Goal: Task Accomplishment & Management: Use online tool/utility

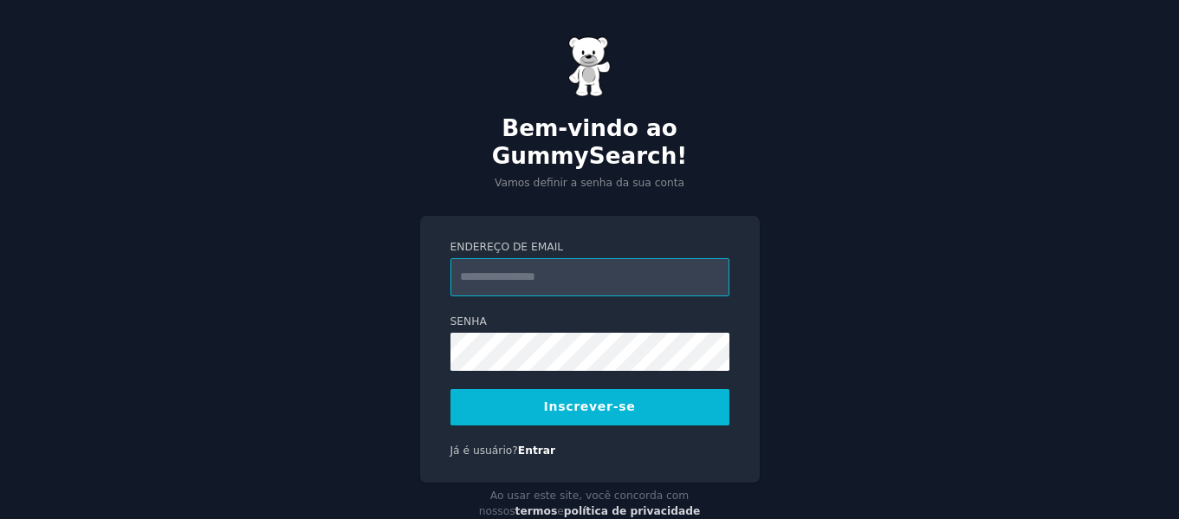
click at [589, 258] on input "Endereço de email" at bounding box center [589, 277] width 279 height 38
type input "**********"
click at [599, 399] on font "Inscrever-se" at bounding box center [590, 406] width 92 height 14
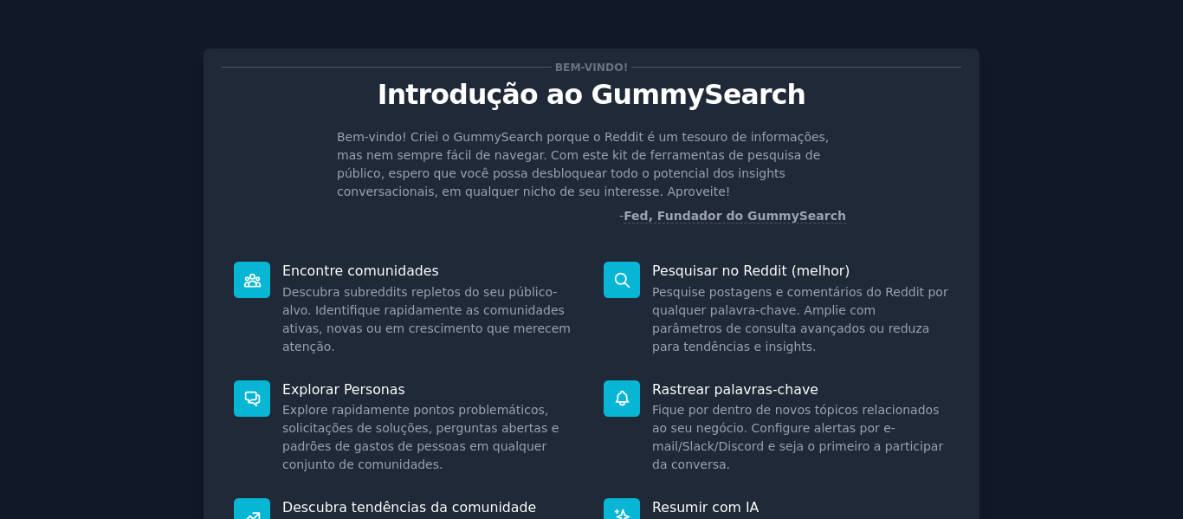
click at [1136, 96] on div "Bem-vindo! Introdução ao GummySearch Bem-vindo! Criei o GummySearch porque o Re…" at bounding box center [591, 375] width 1134 height 702
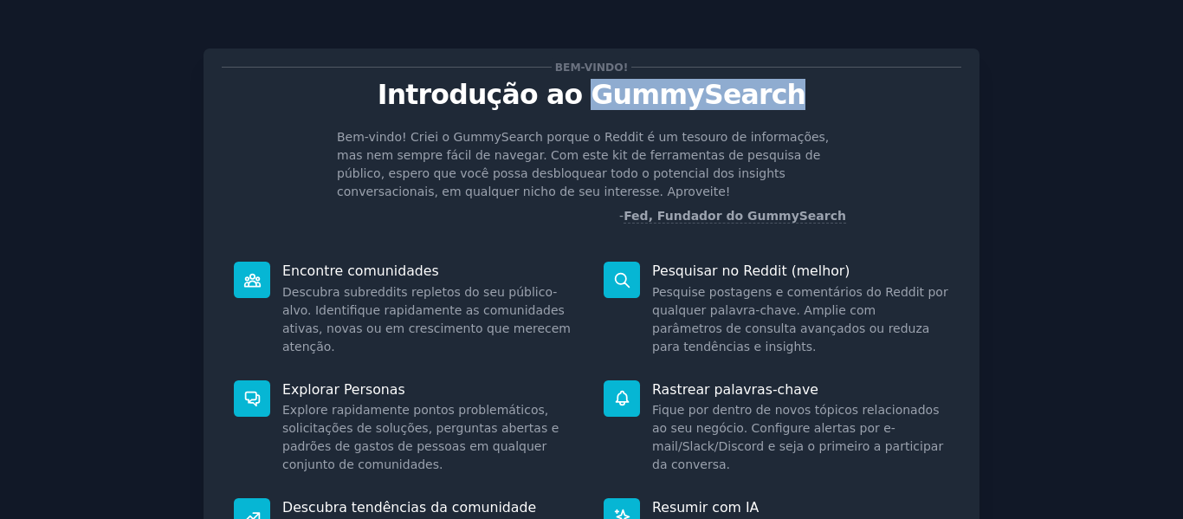
drag, startPoint x: 591, startPoint y: 96, endPoint x: 813, endPoint y: 100, distance: 222.6
click at [813, 100] on p "Introdução ao GummySearch" at bounding box center [592, 95] width 740 height 30
copy font "GummySearch"
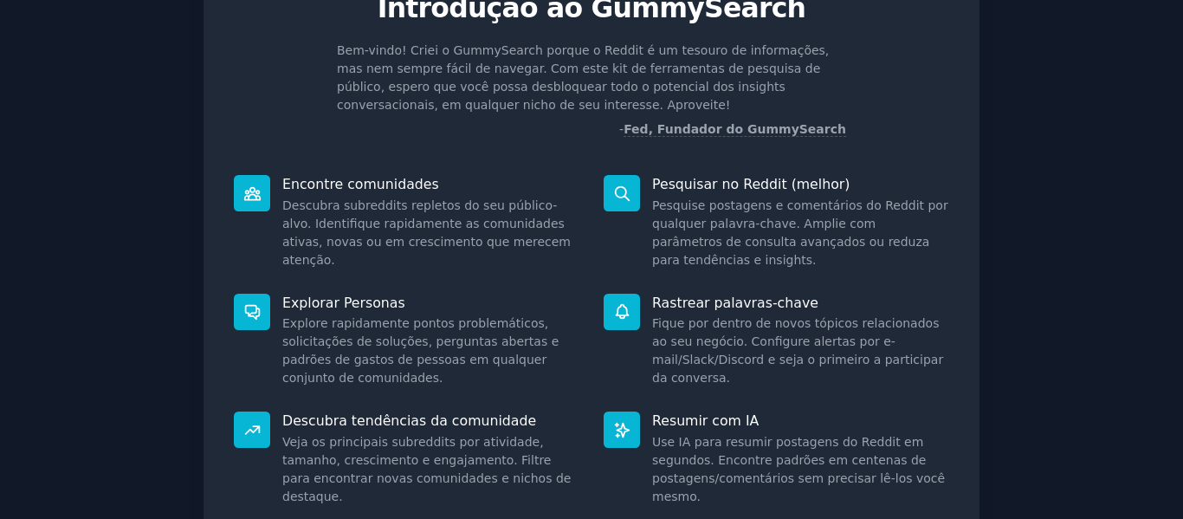
click at [866, 170] on div "Pesquisar no Reddit (melhor) Pesquise postagens e comentários do Reddit por qua…" at bounding box center [776, 222] width 370 height 119
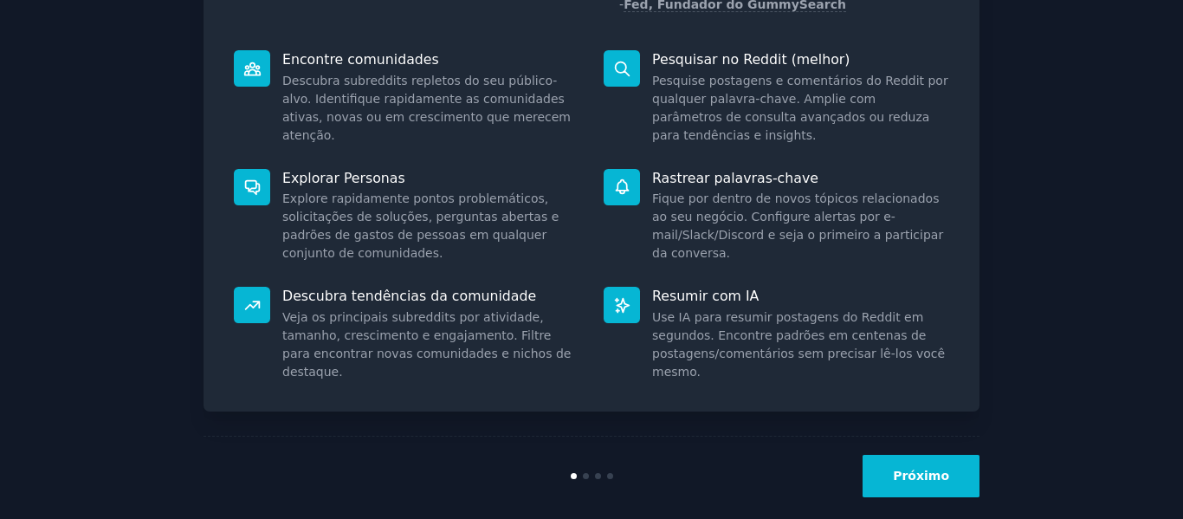
scroll to position [232, 0]
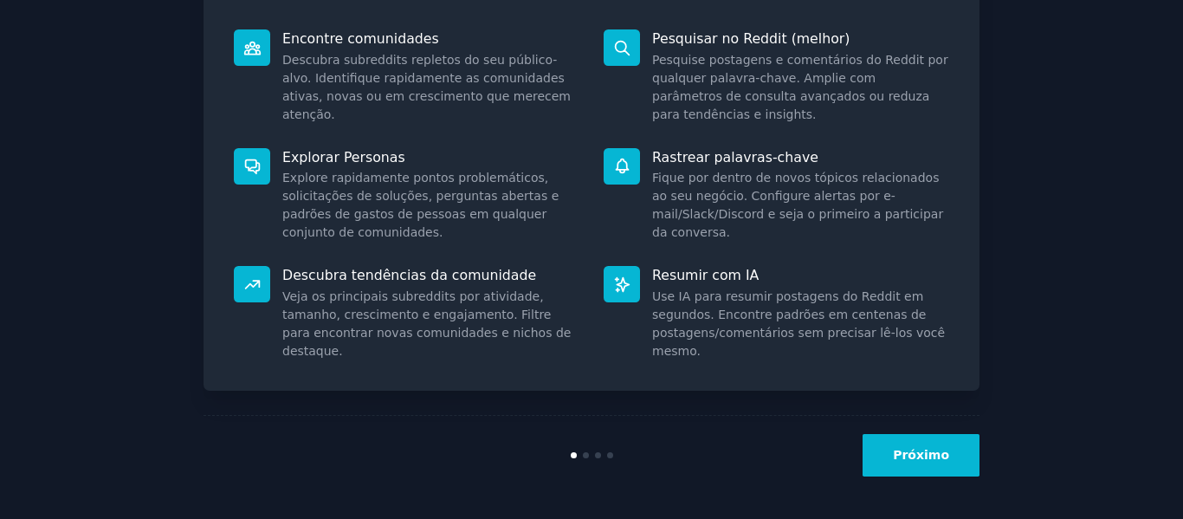
click at [911, 462] on font "Próximo" at bounding box center [921, 455] width 56 height 14
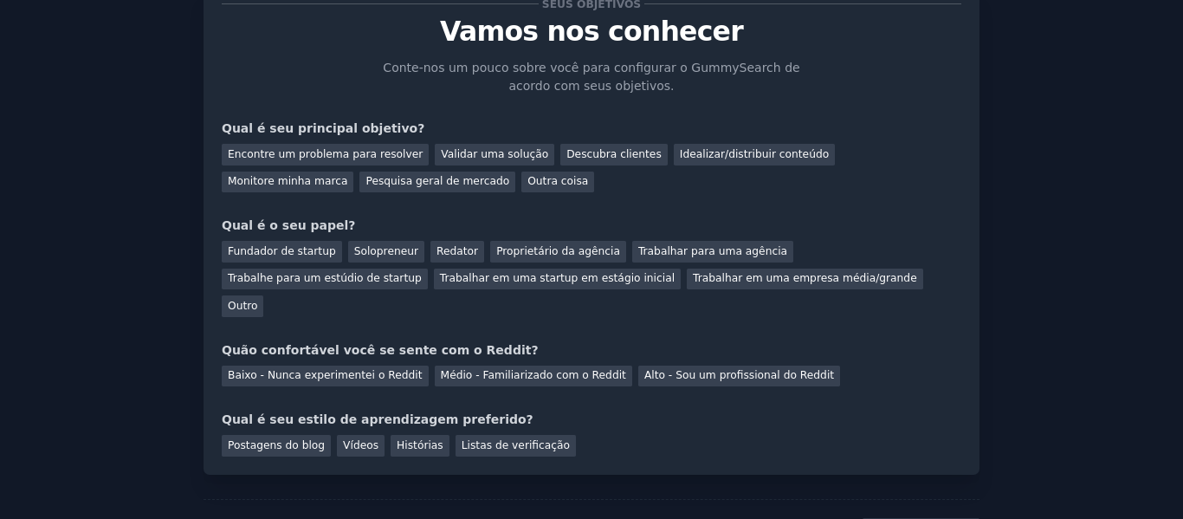
scroll to position [33, 0]
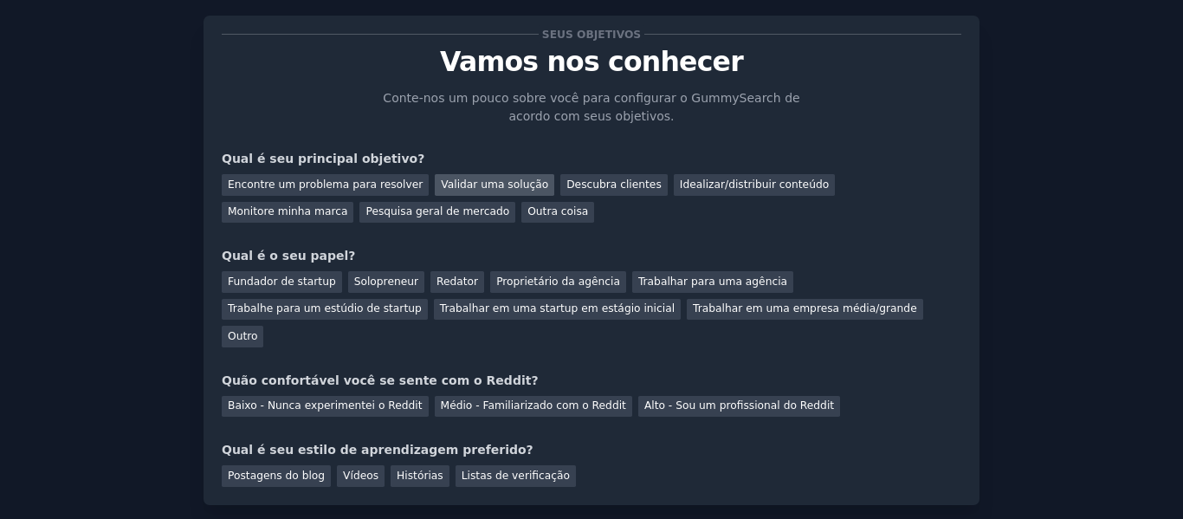
click at [483, 185] on font "Validar uma solução" at bounding box center [494, 184] width 107 height 12
click at [680, 187] on font "Idealizar/distribuir conteúdo" at bounding box center [754, 184] width 149 height 12
click at [482, 187] on font "Validar uma solução" at bounding box center [494, 184] width 107 height 12
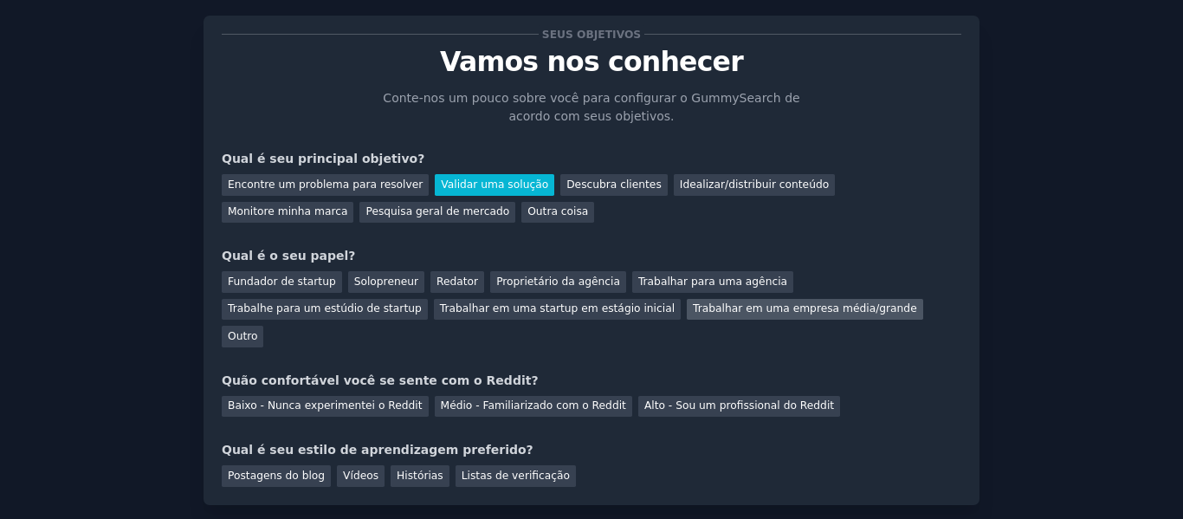
scroll to position [120, 0]
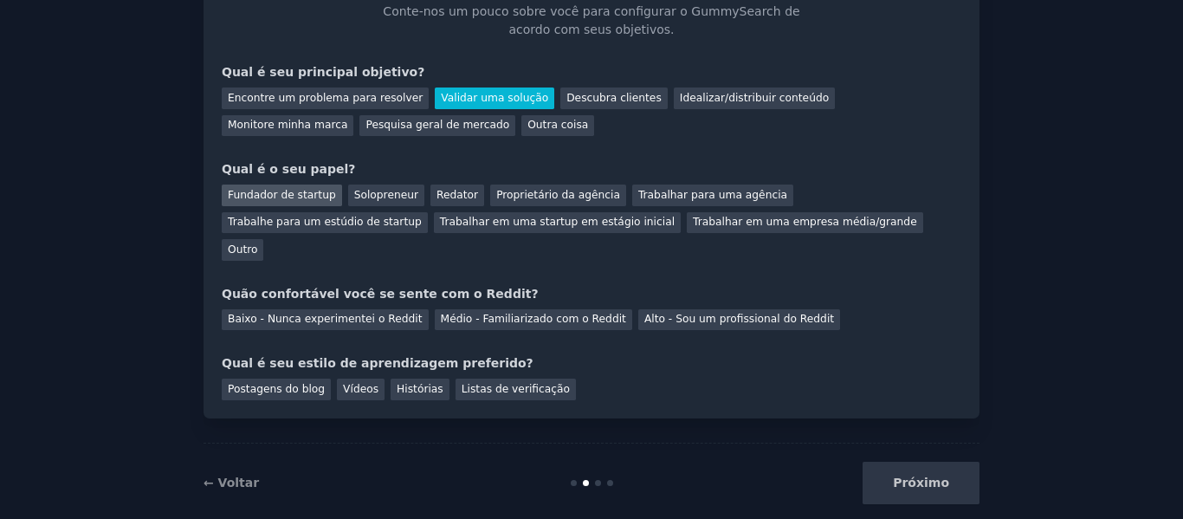
click at [293, 197] on font "Fundador de startup" at bounding box center [282, 195] width 108 height 12
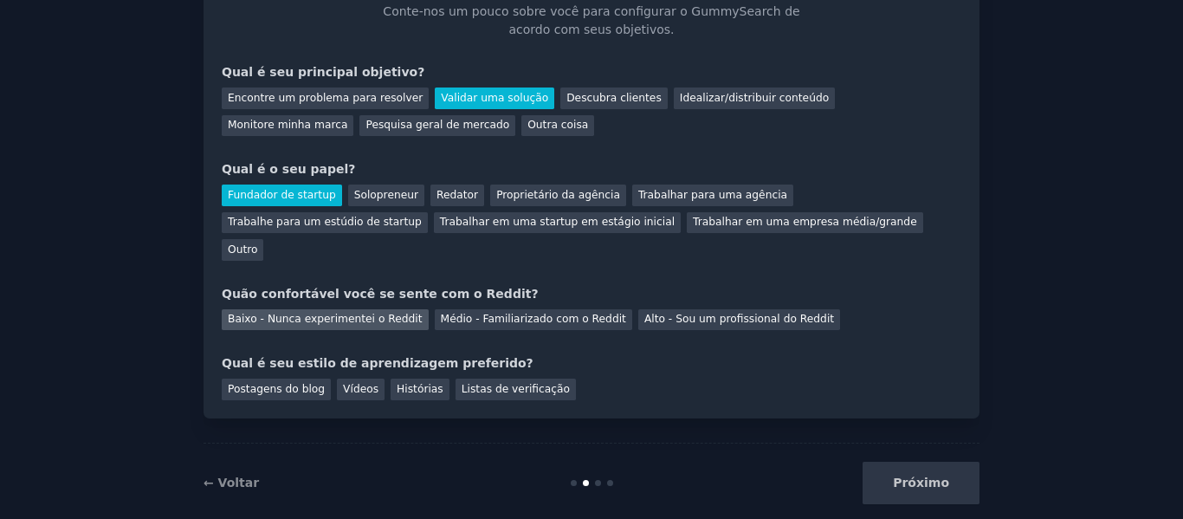
click at [365, 313] on font "Baixo - Nunca experimentei o Reddit" at bounding box center [325, 319] width 195 height 12
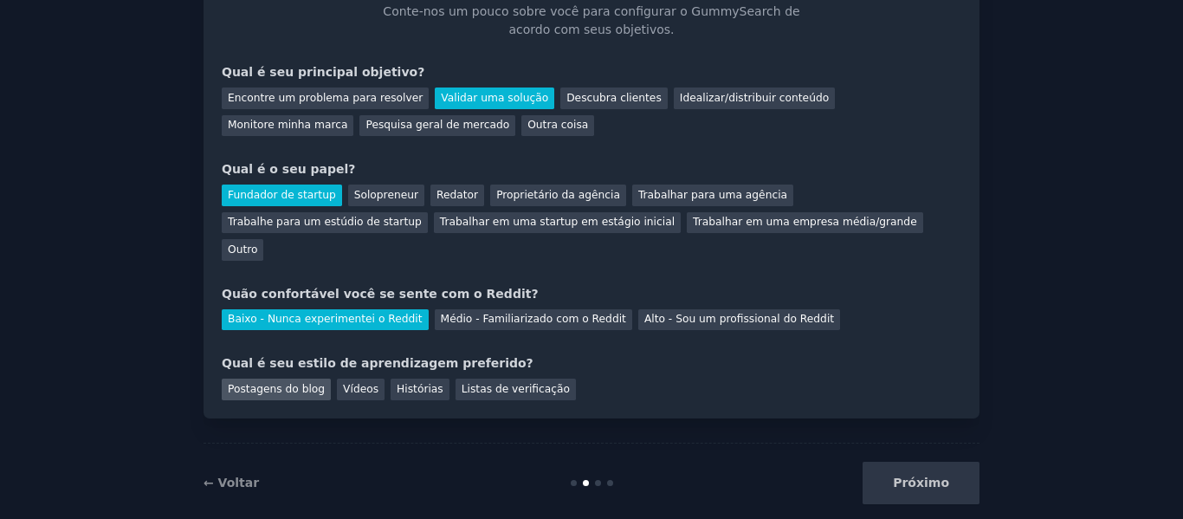
click at [279, 383] on font "Postagens do blog" at bounding box center [276, 389] width 97 height 12
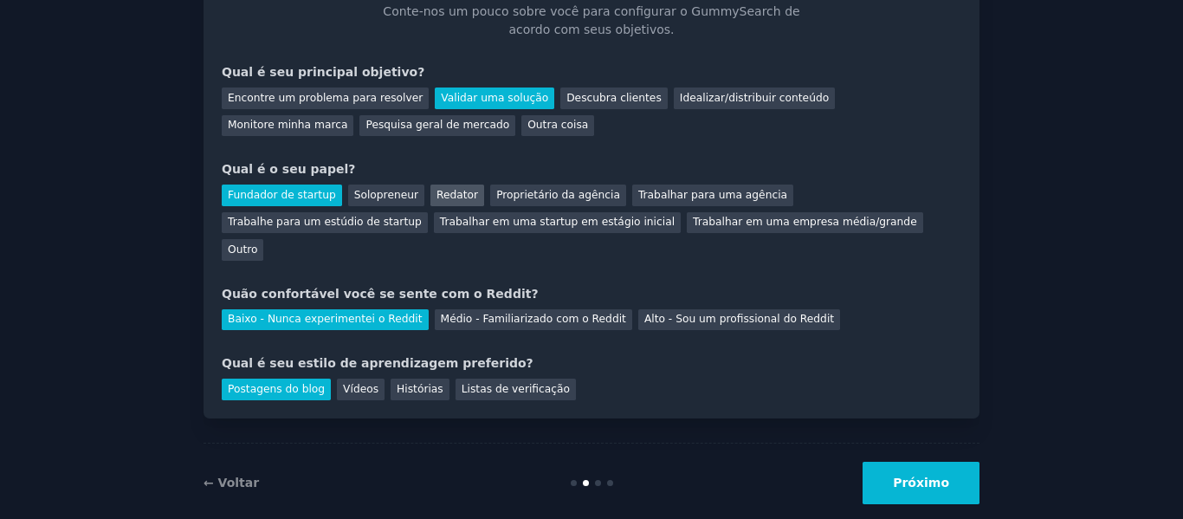
click at [436, 194] on font "Redator" at bounding box center [457, 195] width 42 height 12
click at [257, 243] on font "Outro" at bounding box center [242, 249] width 29 height 12
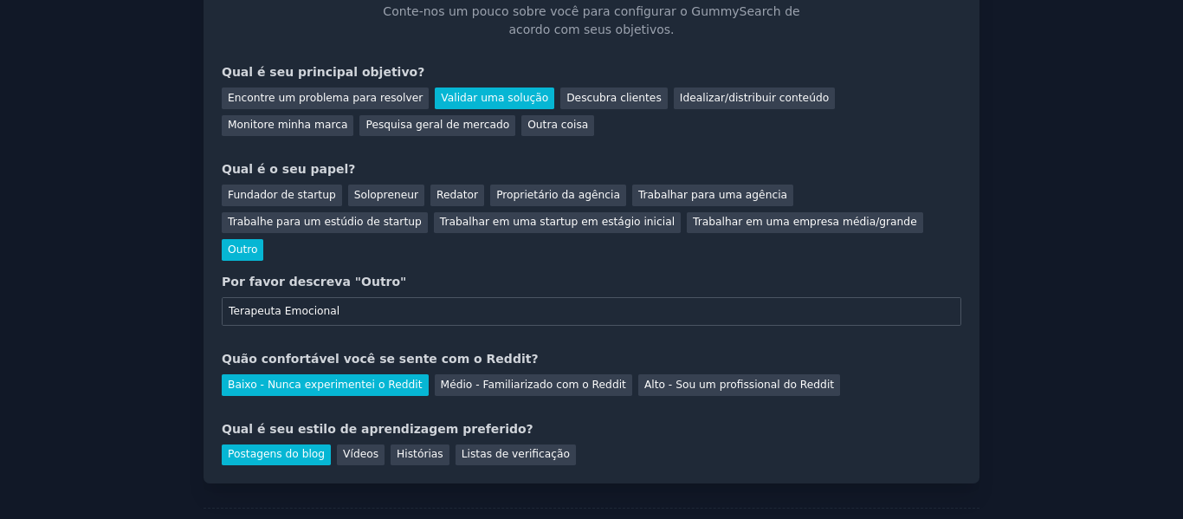
scroll to position [185, 0]
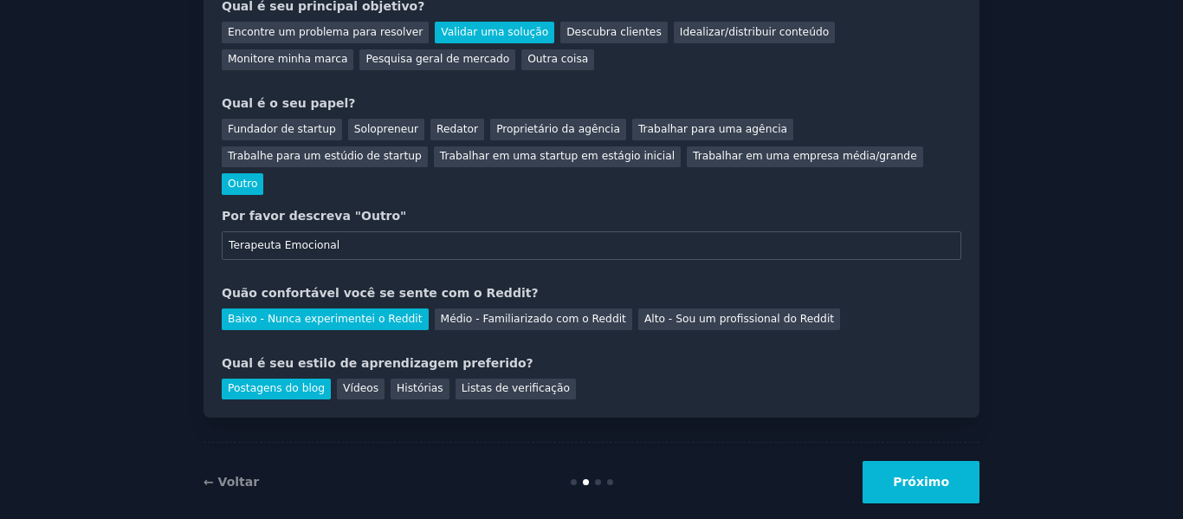
type input "Terapeuta Emocional"
click at [933, 475] on font "Próximo" at bounding box center [921, 482] width 56 height 14
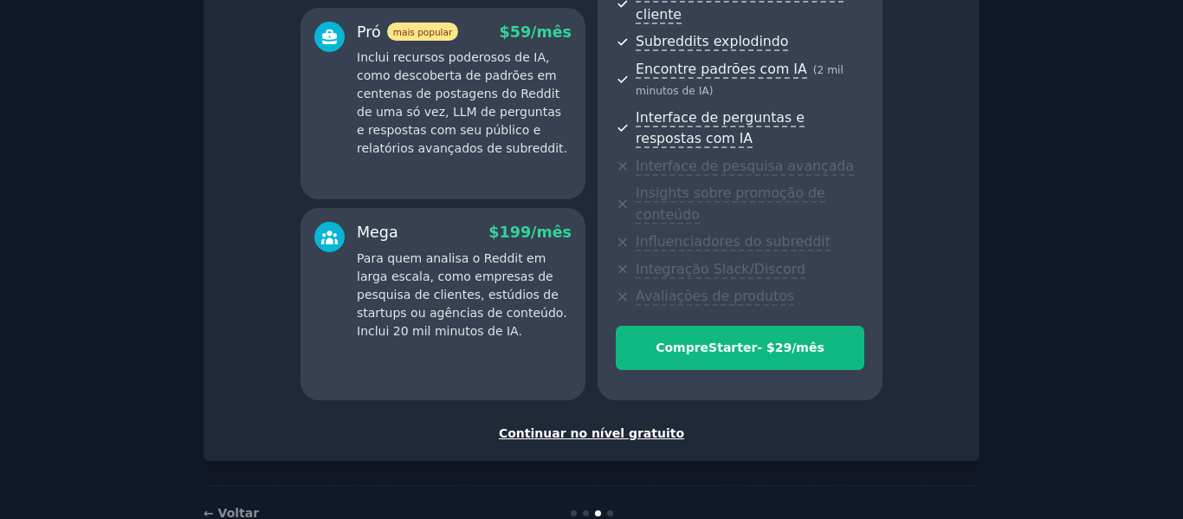
scroll to position [359, 0]
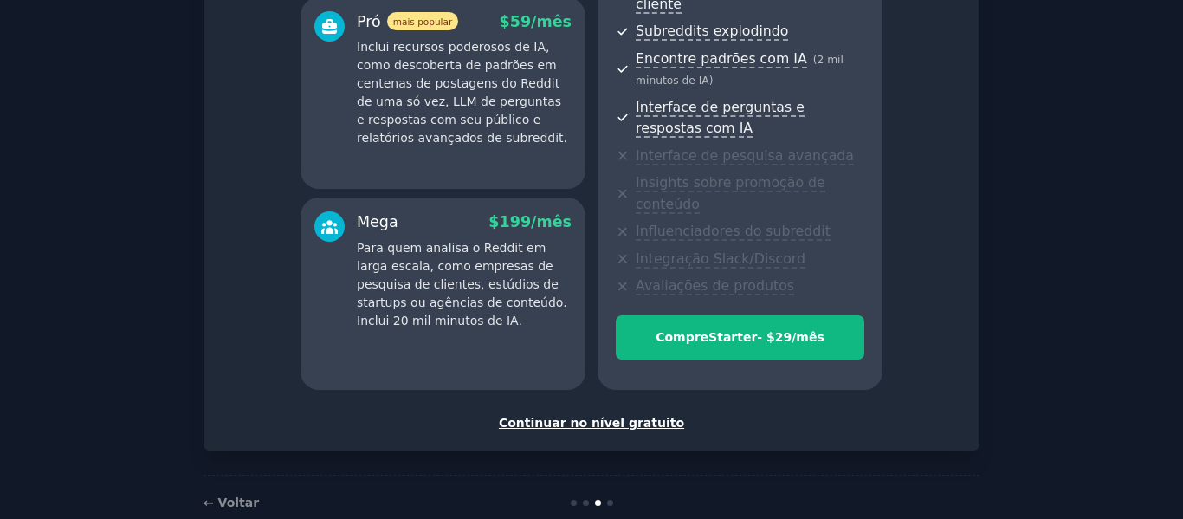
click at [613, 416] on font "Continuar no nível gratuito" at bounding box center [591, 423] width 185 height 14
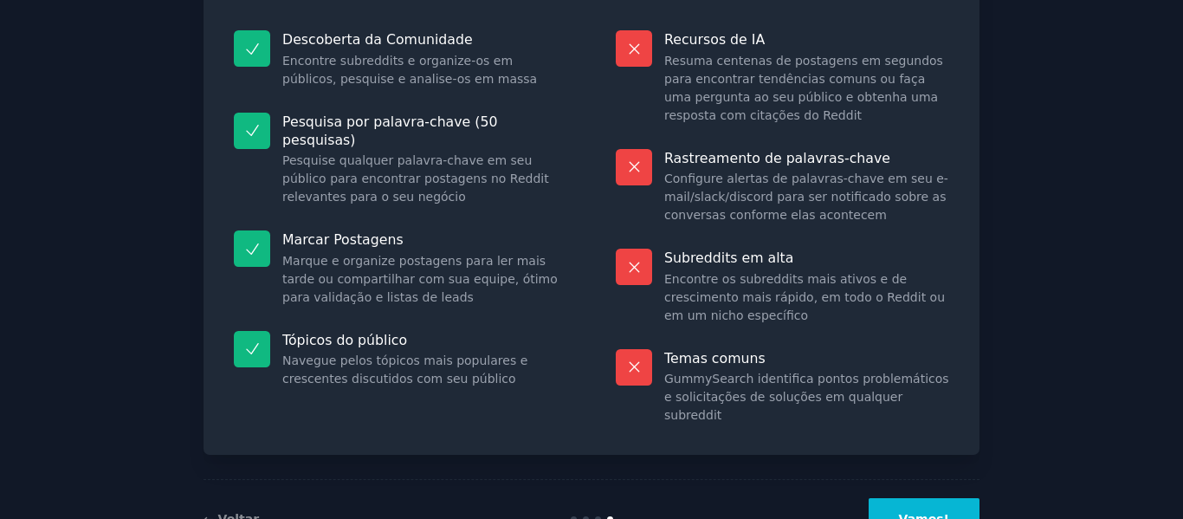
scroll to position [229, 0]
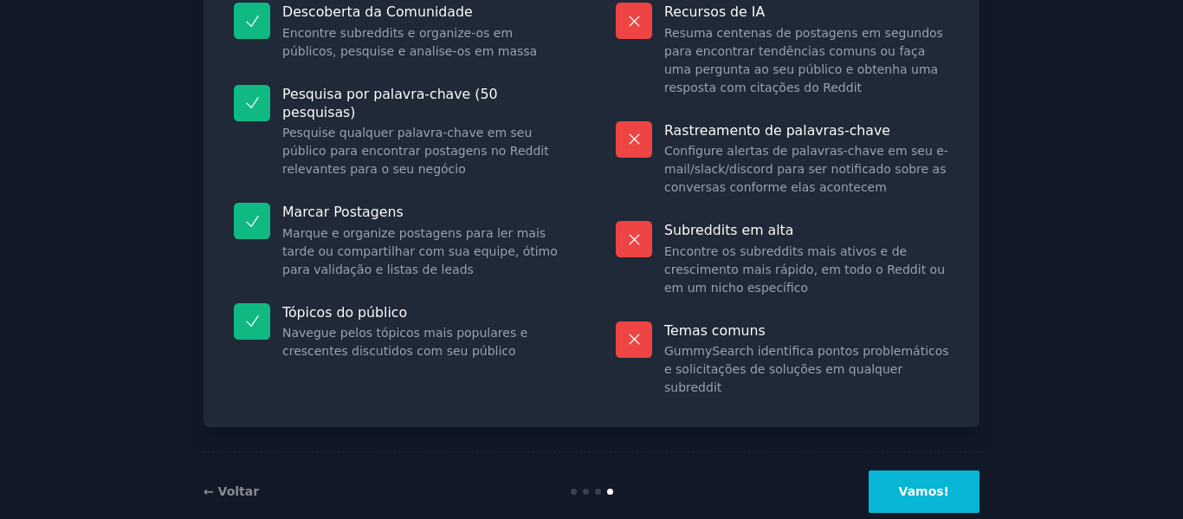
click at [917, 470] on button "Vamos!" at bounding box center [924, 491] width 111 height 42
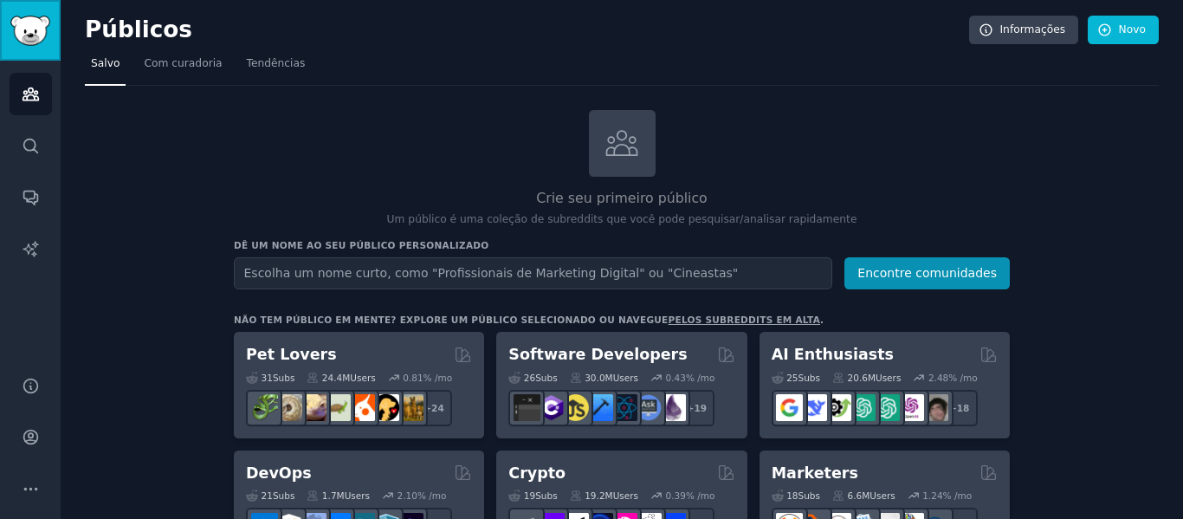
click at [44, 36] on img "Barra lateral" at bounding box center [30, 31] width 40 height 30
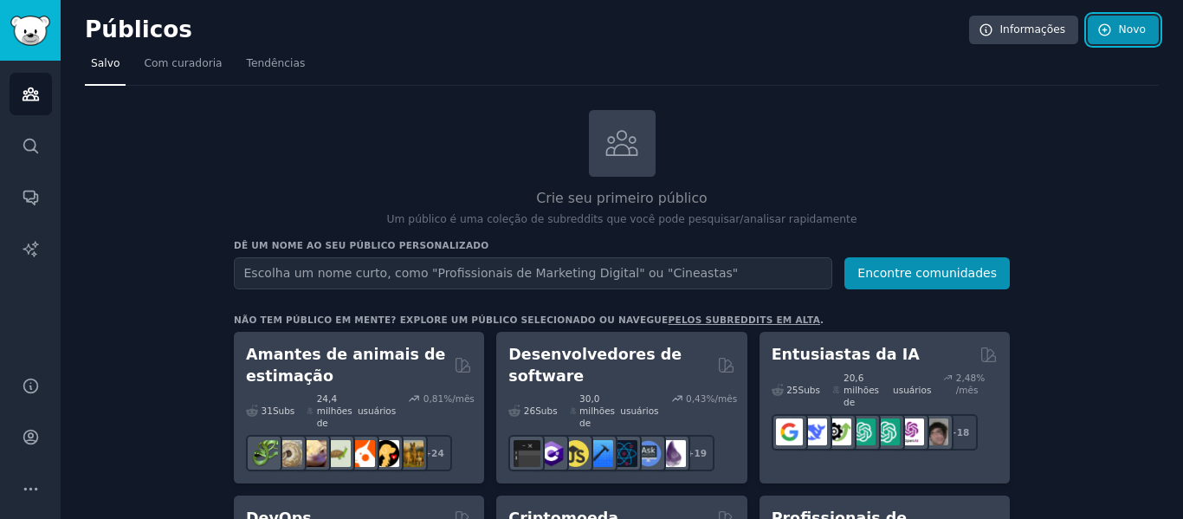
click at [1106, 29] on icon at bounding box center [1105, 31] width 16 height 16
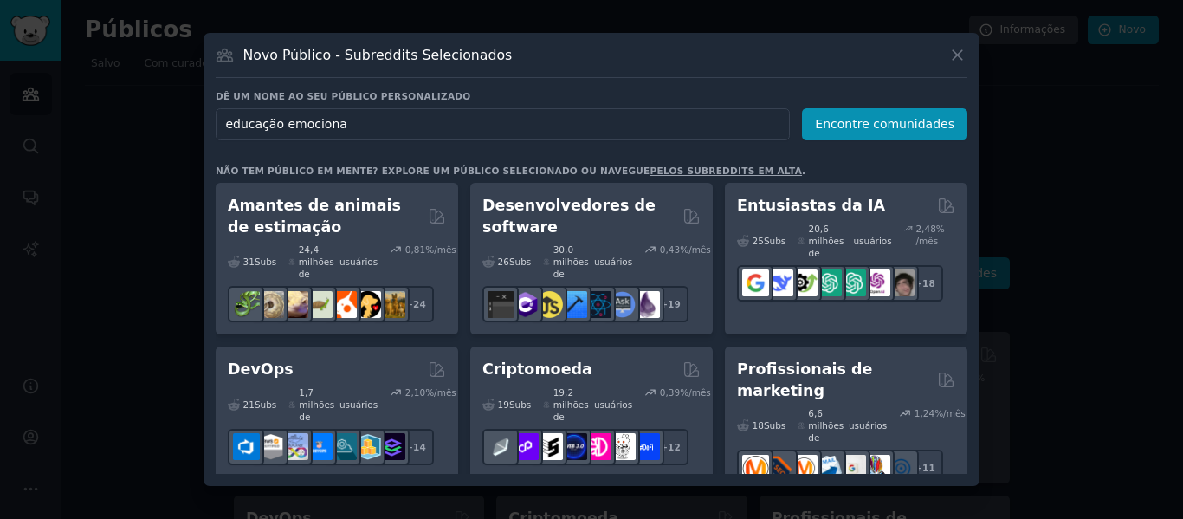
type input "educação emocional"
click button "Encontre comunidades" at bounding box center [884, 124] width 165 height 32
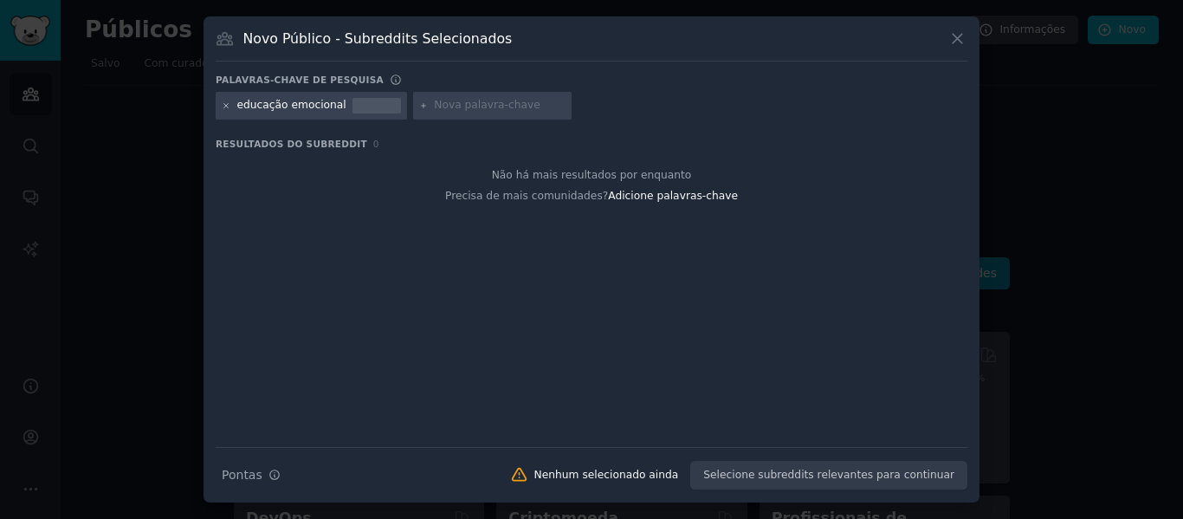
click at [226, 105] on icon at bounding box center [227, 106] width 10 height 10
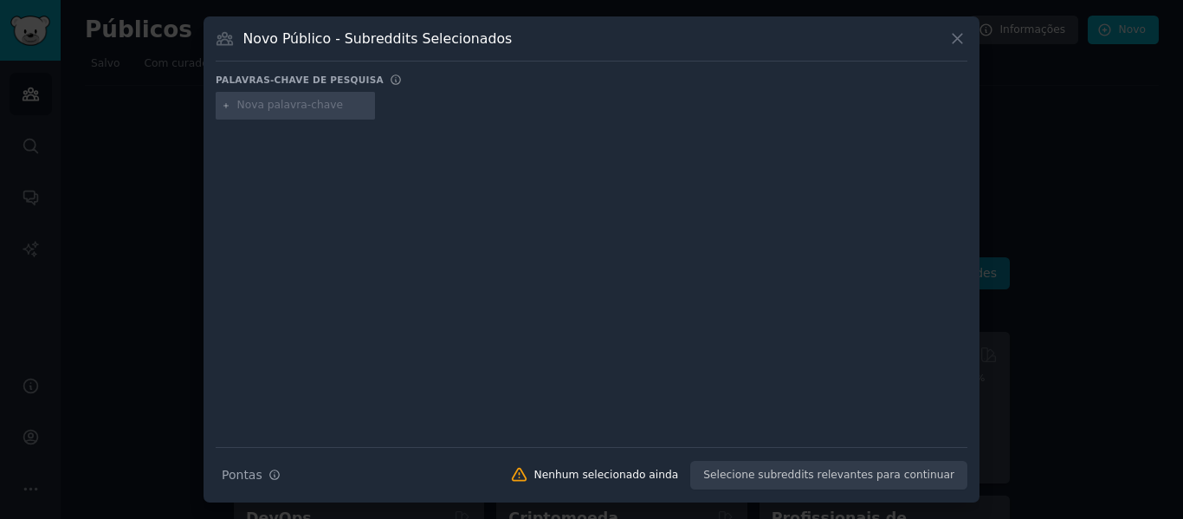
click at [278, 100] on input "text" at bounding box center [303, 106] width 132 height 16
type input "Terapia"
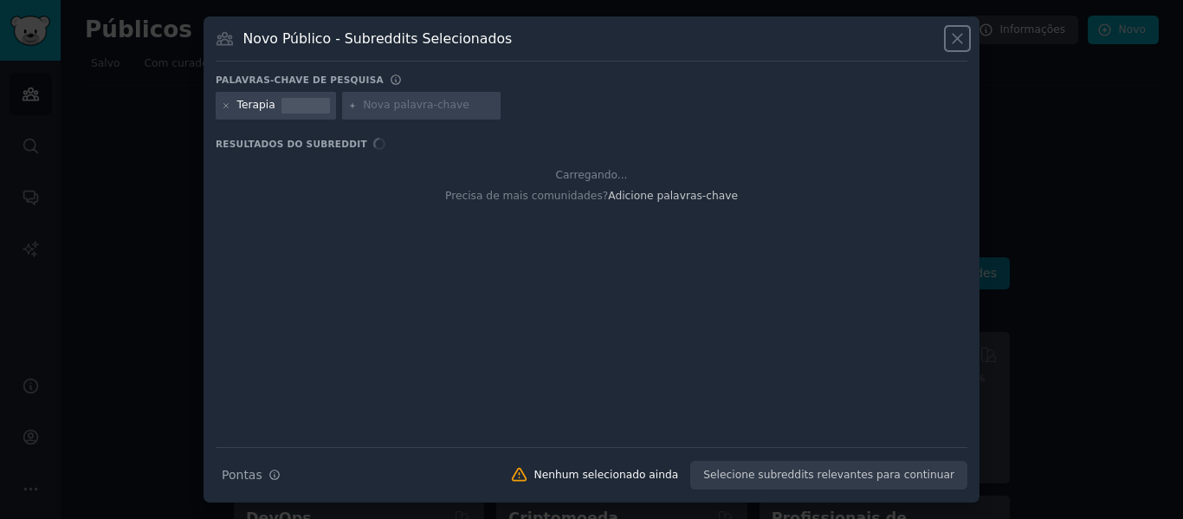
click at [960, 42] on icon at bounding box center [958, 40] width 10 height 10
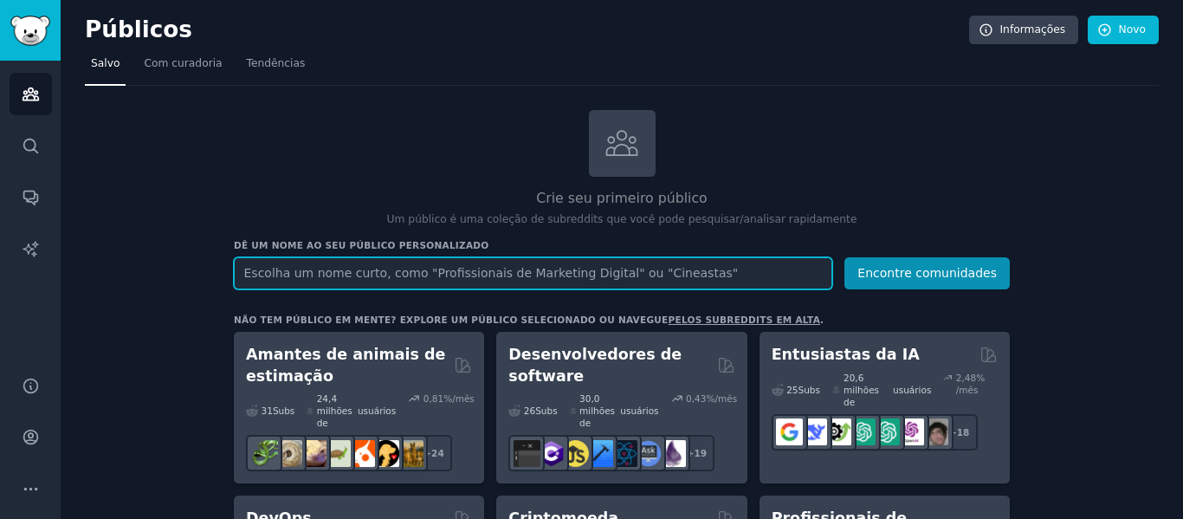
click at [591, 275] on input "text" at bounding box center [533, 273] width 598 height 32
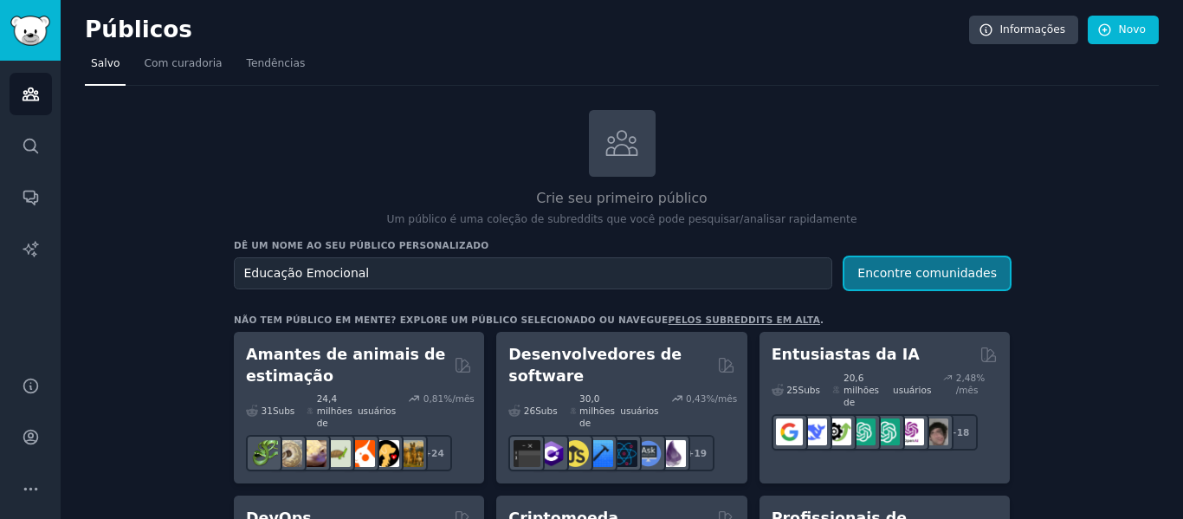
click at [940, 275] on font "Encontre comunidades" at bounding box center [926, 273] width 139 height 14
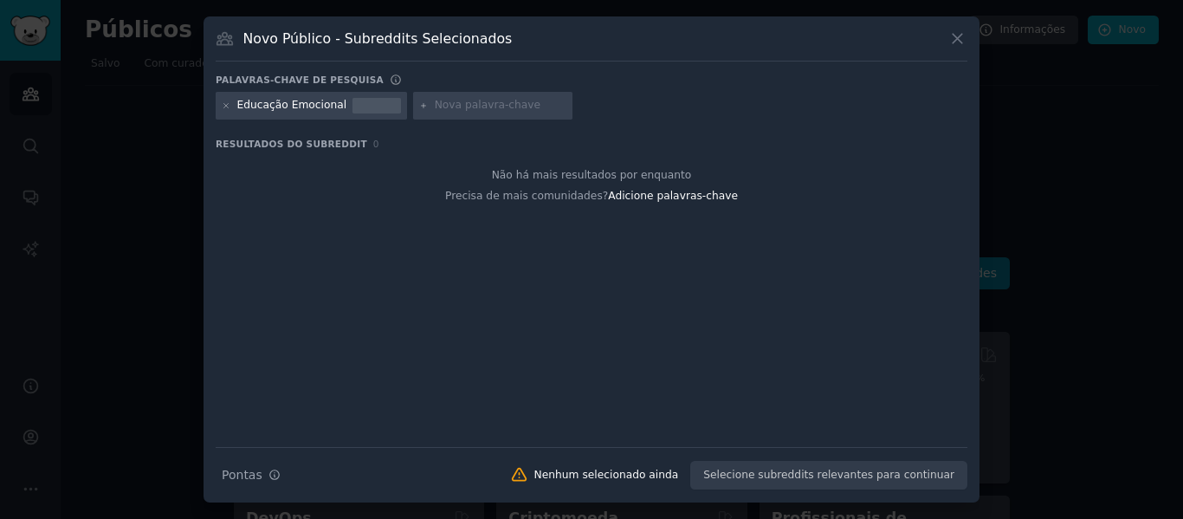
click at [966, 41] on button at bounding box center [957, 39] width 20 height 20
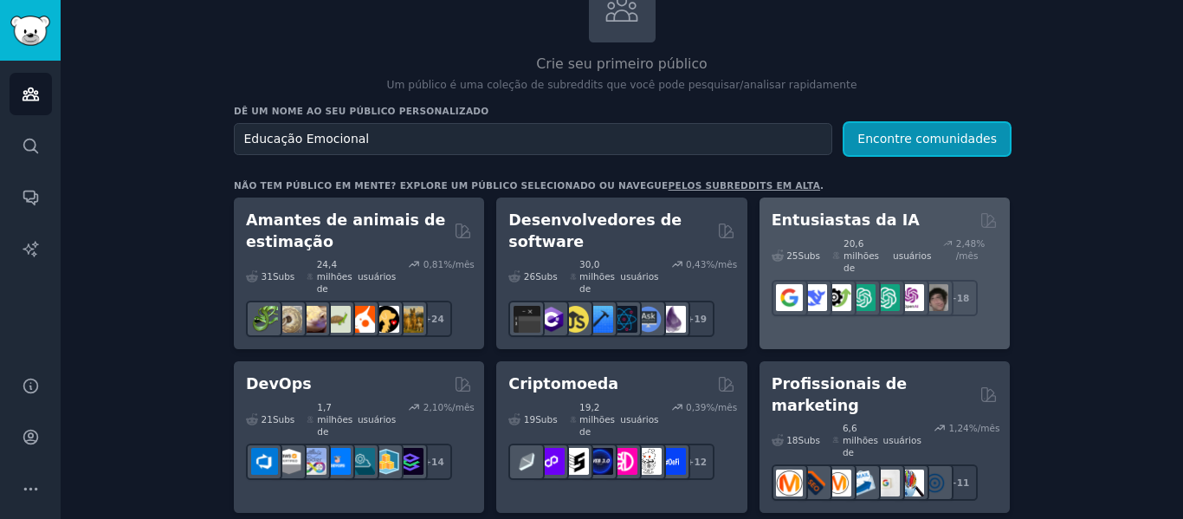
scroll to position [173, 0]
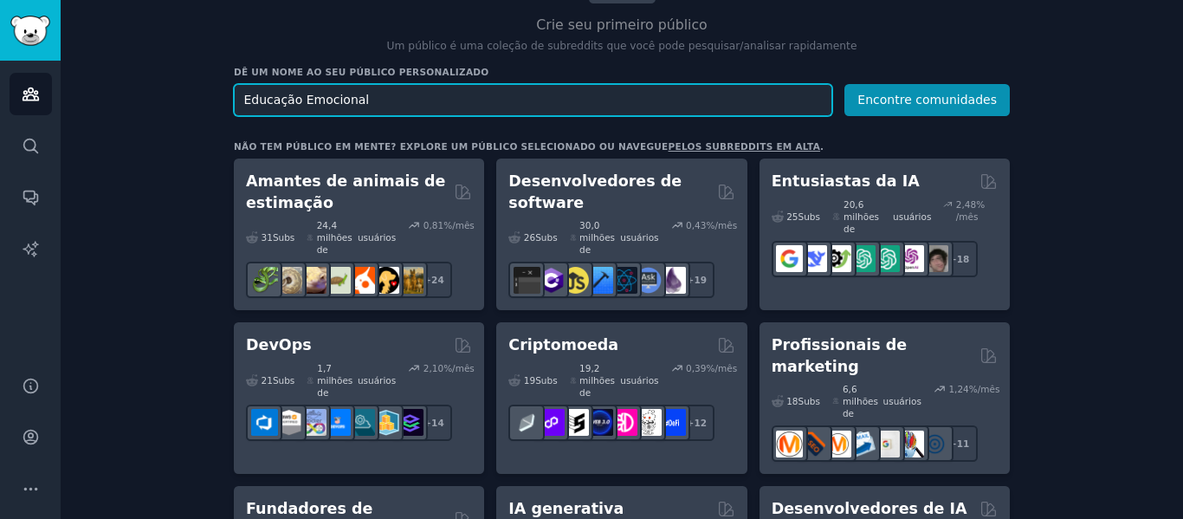
drag, startPoint x: 365, startPoint y: 97, endPoint x: 0, endPoint y: 88, distance: 365.5
click at [0, 94] on div "Públicos Procurar Conversas Relatórios de IA Ajuda Conta Mais Públicos Informaç…" at bounding box center [591, 259] width 1183 height 519
type input "Terapeutas"
click at [844, 84] on button "Encontre comunidades" at bounding box center [926, 100] width 165 height 32
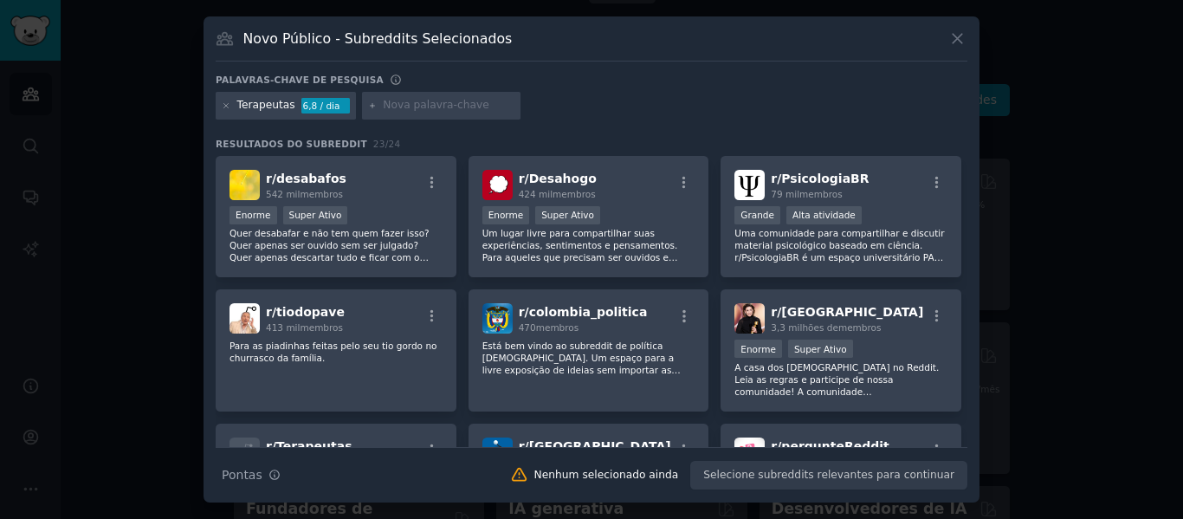
click at [956, 36] on icon at bounding box center [957, 38] width 18 height 18
